Goal: Task Accomplishment & Management: Use online tool/utility

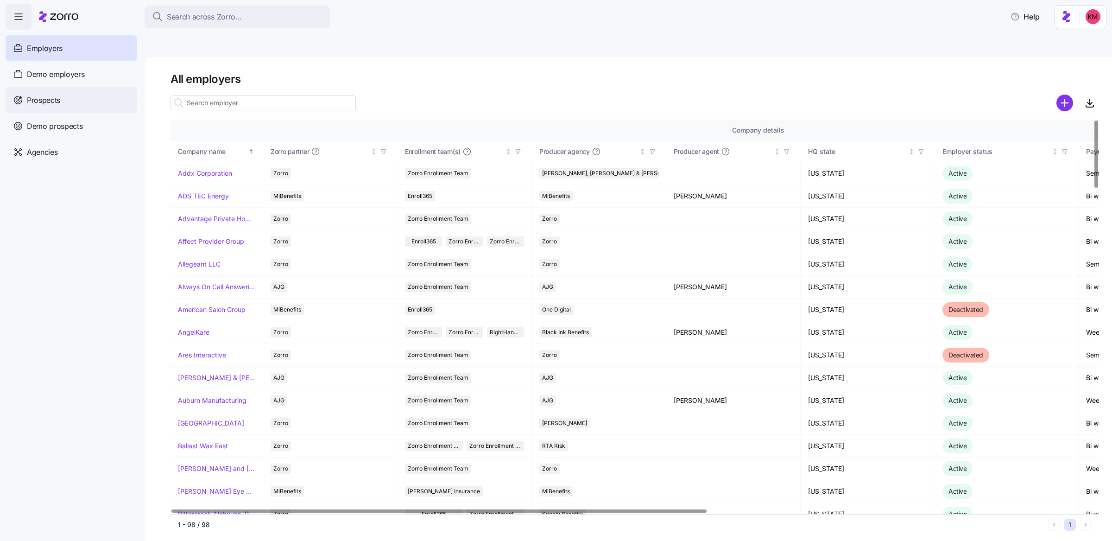
click at [69, 92] on div "Prospects" at bounding box center [72, 100] width 132 height 26
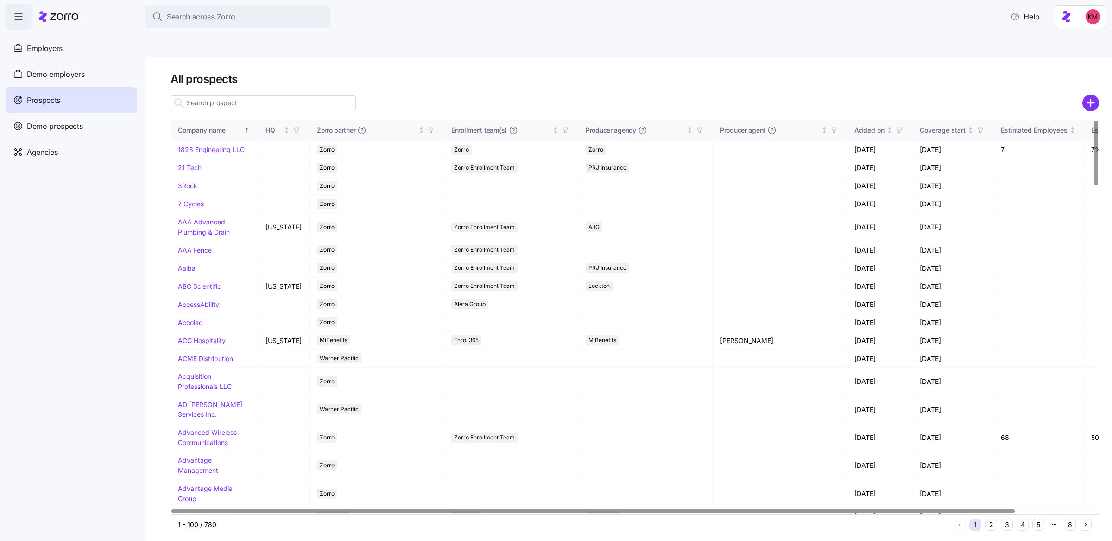
click at [239, 95] on input at bounding box center [262, 102] width 185 height 15
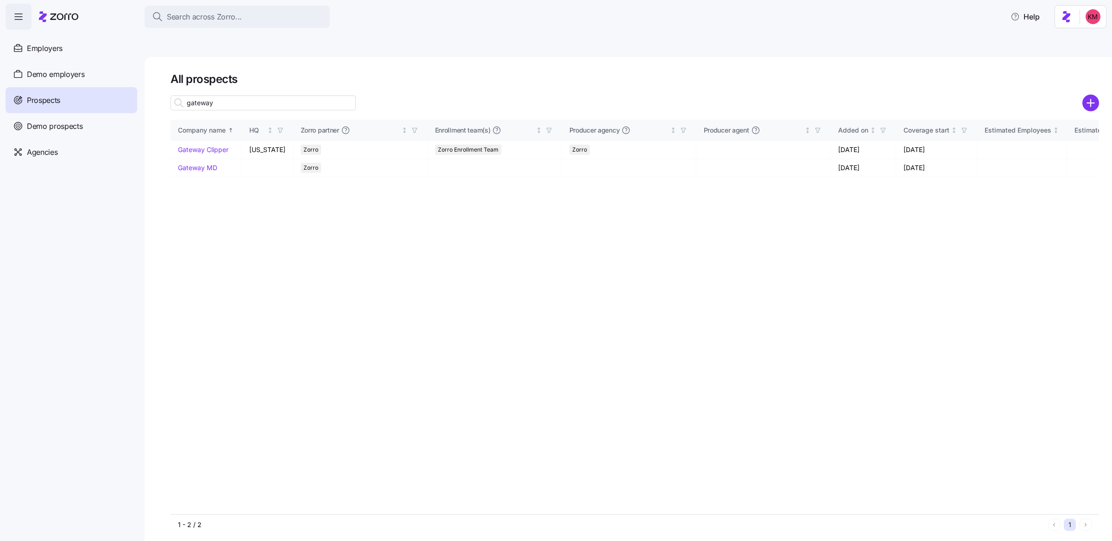
click at [239, 95] on input "gateway" at bounding box center [262, 102] width 185 height 15
click at [237, 95] on input "gateway" at bounding box center [262, 102] width 185 height 15
type input "gateway"
click at [275, 94] on div "gateway" at bounding box center [262, 103] width 185 height 19
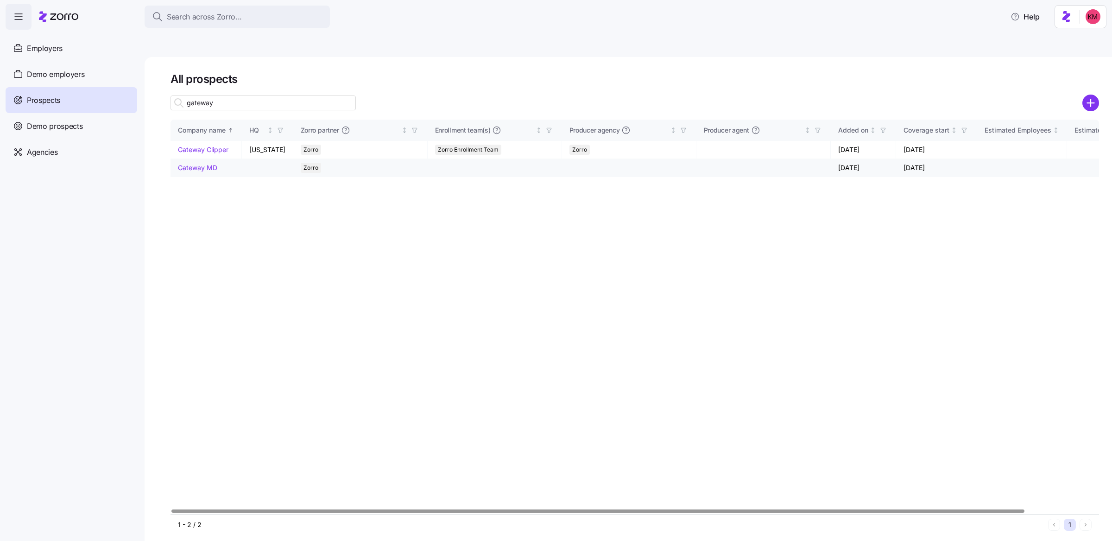
click at [199, 163] on link "Gateway MD" at bounding box center [197, 167] width 39 height 8
click at [193, 163] on link "Gateway MD" at bounding box center [197, 167] width 39 height 8
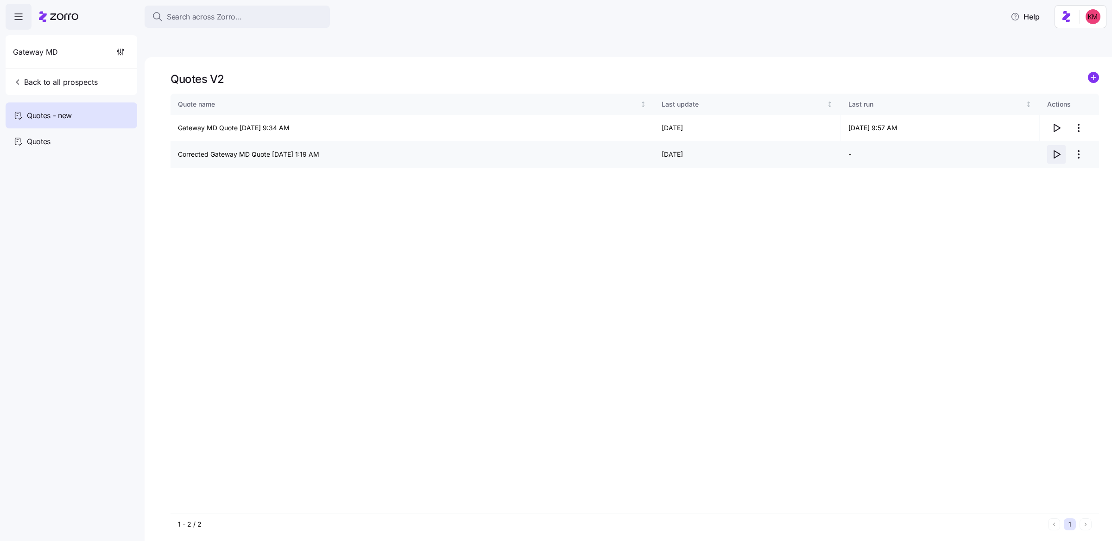
click at [1060, 149] on icon "button" at bounding box center [1055, 154] width 11 height 11
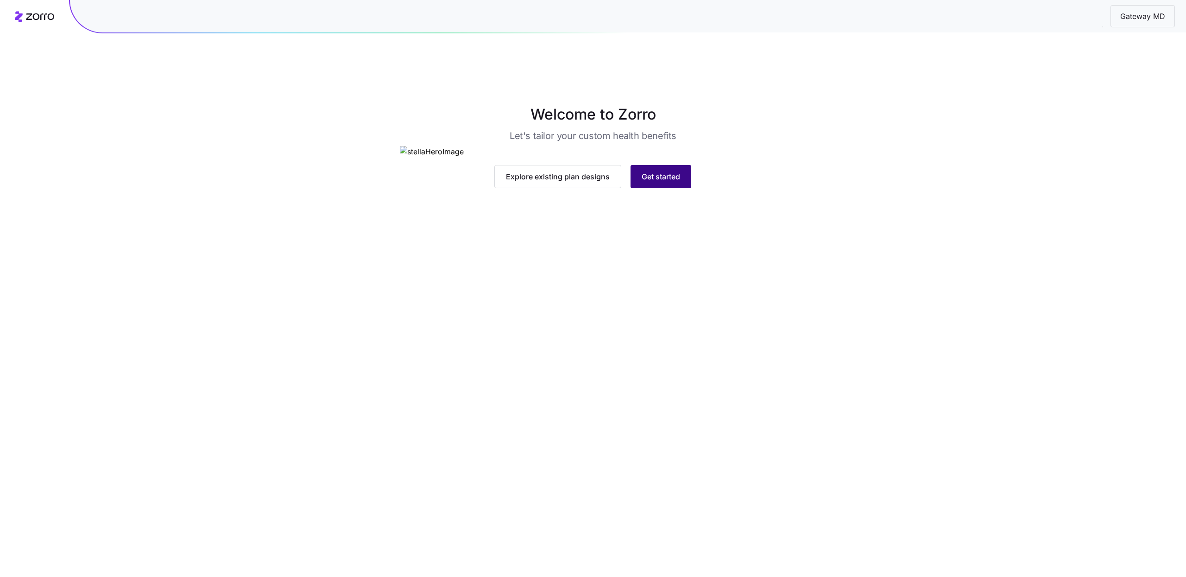
click at [672, 188] on button "Get started" at bounding box center [660, 176] width 61 height 23
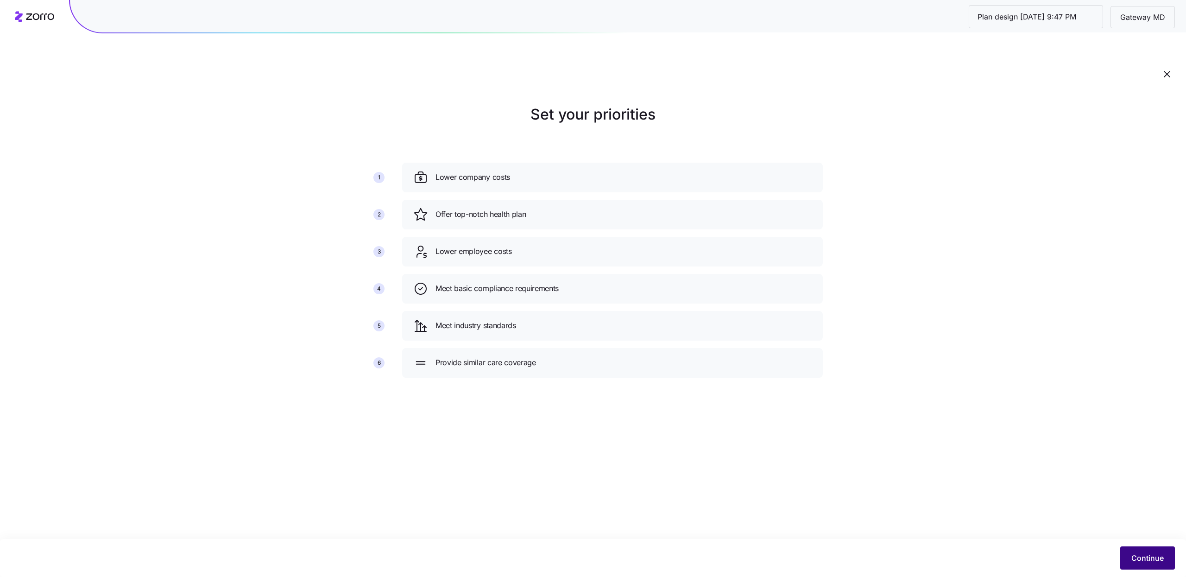
click at [1132, 564] on button "Continue" at bounding box center [1147, 557] width 55 height 23
click at [1160, 557] on span "Continue" at bounding box center [1147, 557] width 32 height 11
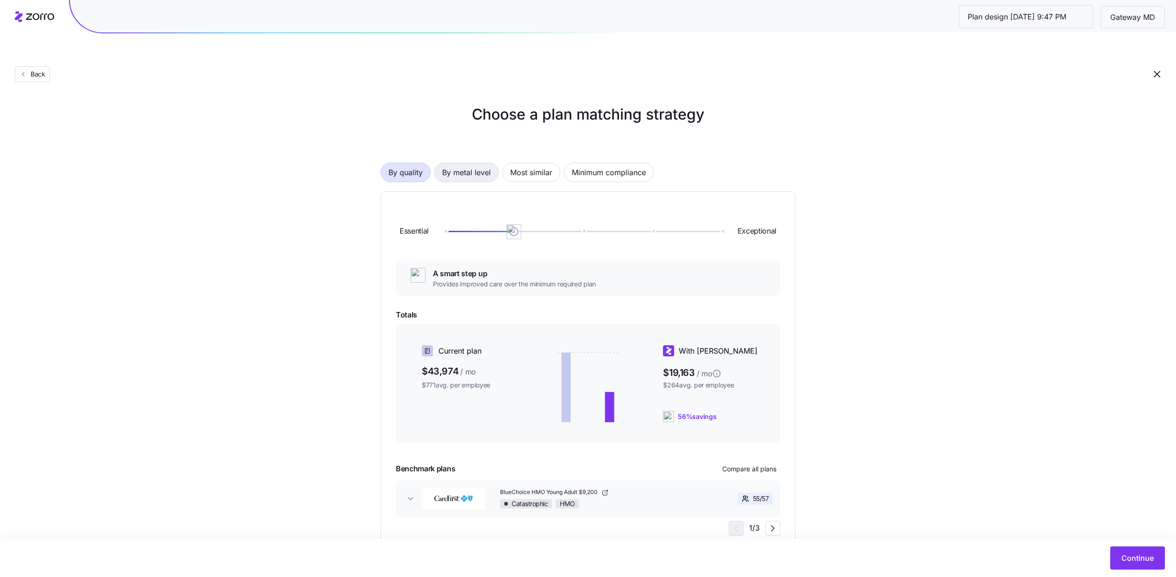
click at [490, 163] on span "By metal level" at bounding box center [466, 172] width 49 height 19
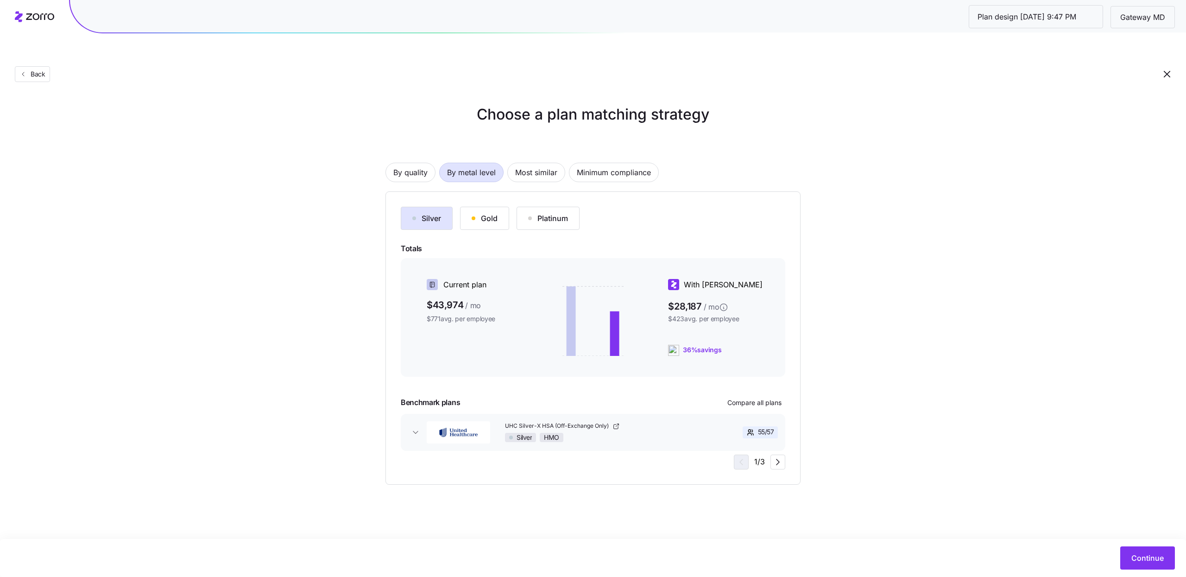
click at [490, 213] on div "Gold" at bounding box center [485, 218] width 26 height 11
drag, startPoint x: 1056, startPoint y: 528, endPoint x: 1075, endPoint y: 538, distance: 20.5
click at [1057, 528] on main "Choose a plan matching strategy By quality By metal level Most similar Minimum …" at bounding box center [593, 310] width 1186 height 577
